Goal: Navigation & Orientation: Find specific page/section

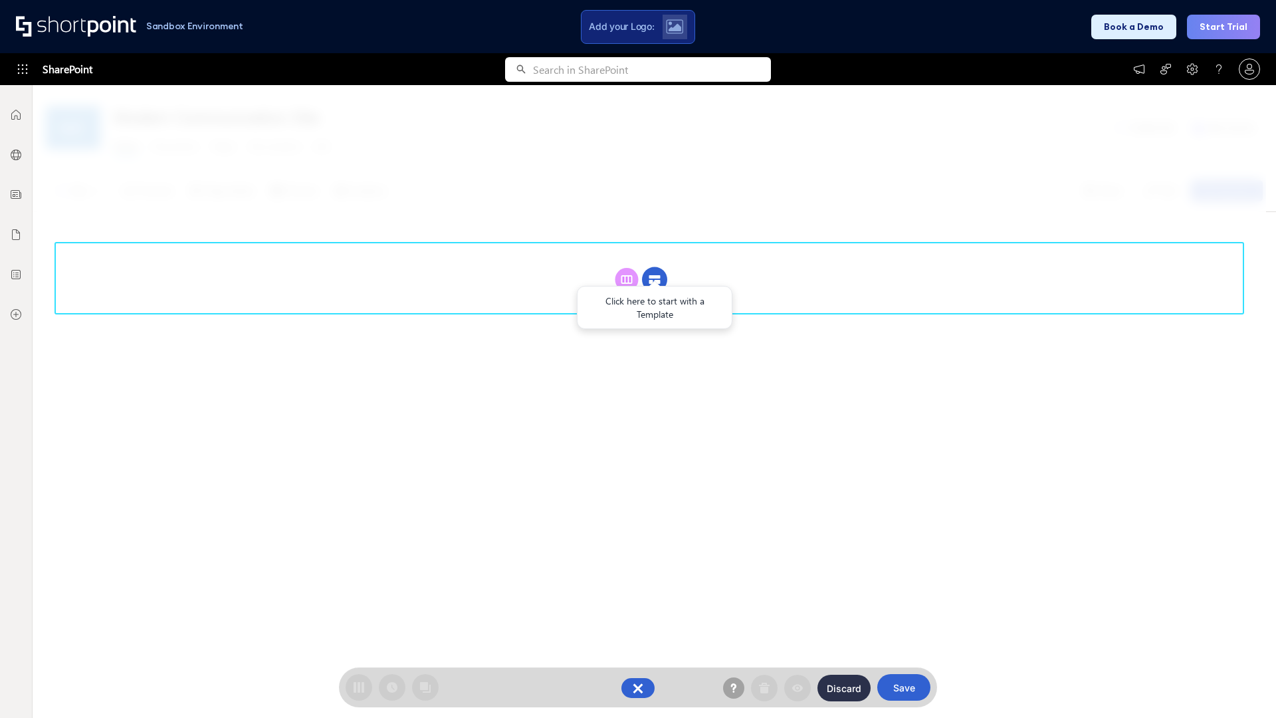
click at [655, 279] on circle at bounding box center [654, 279] width 25 height 25
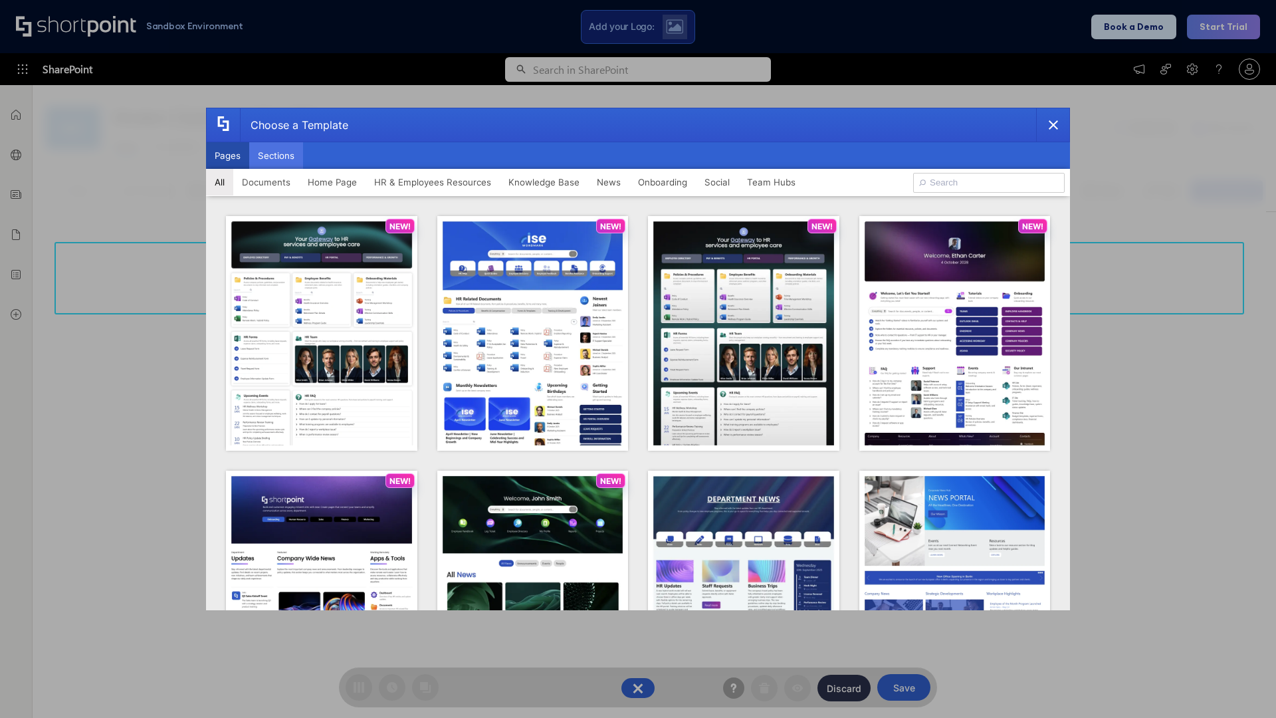
click at [276, 155] on button "Sections" at bounding box center [276, 155] width 54 height 27
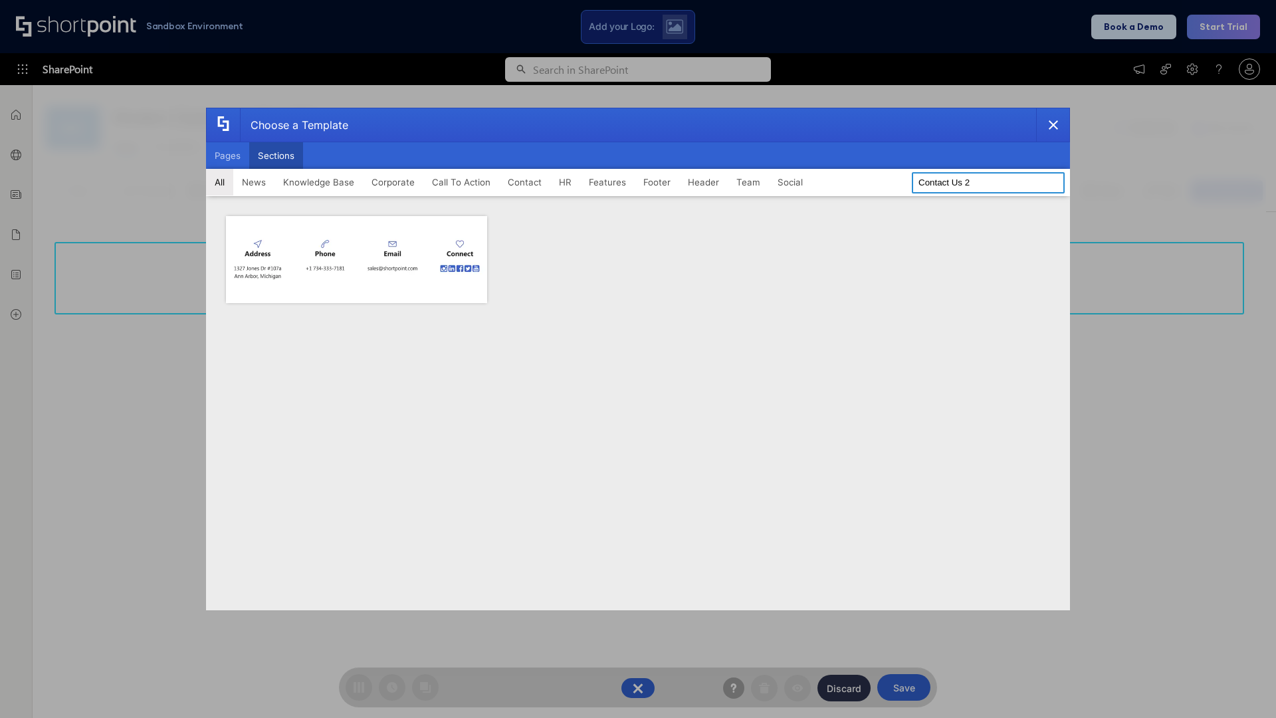
type input "Contact Us 2"
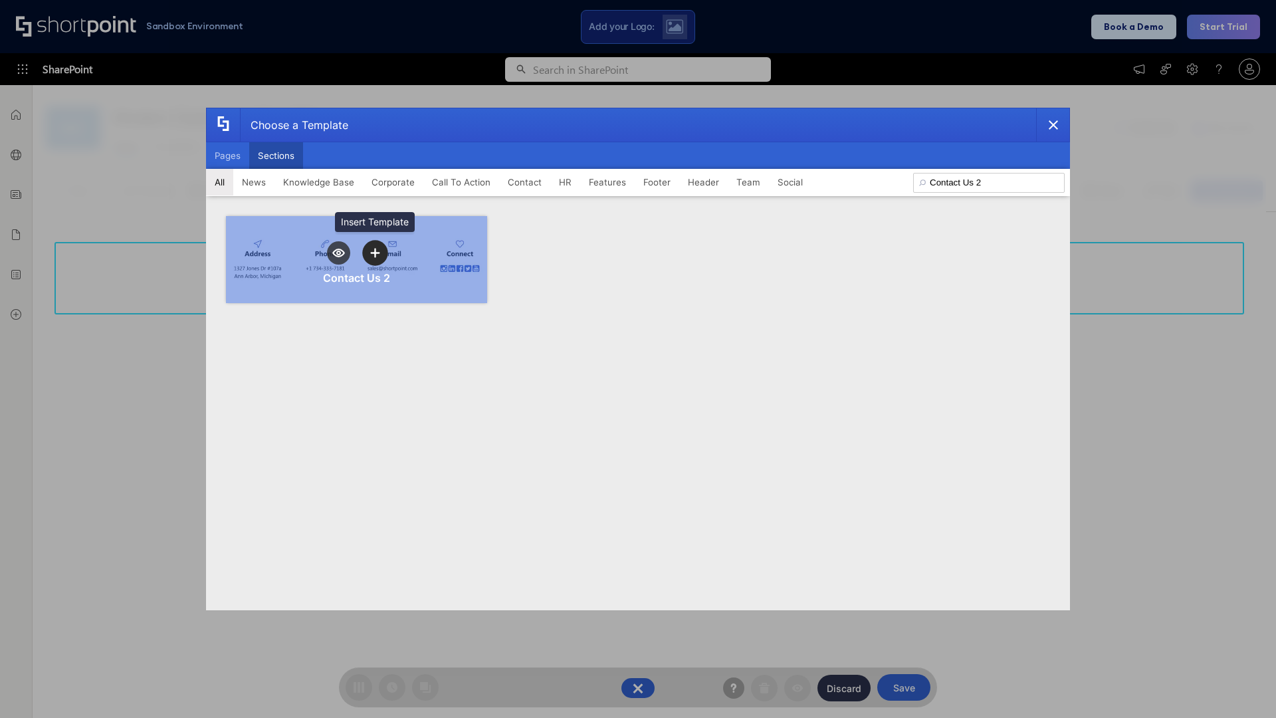
click at [375, 252] on icon "template selector" at bounding box center [374, 252] width 9 height 9
